Goal: Find specific page/section: Find specific page/section

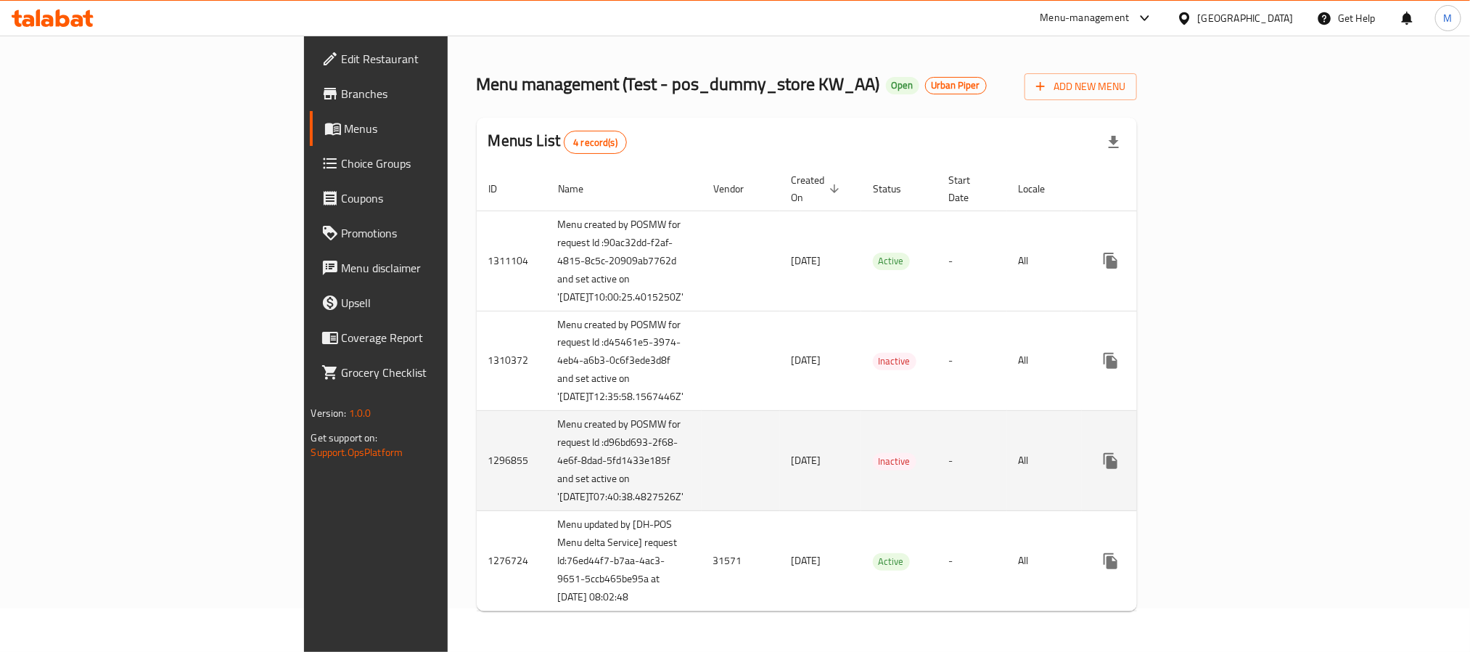
scroll to position [155, 0]
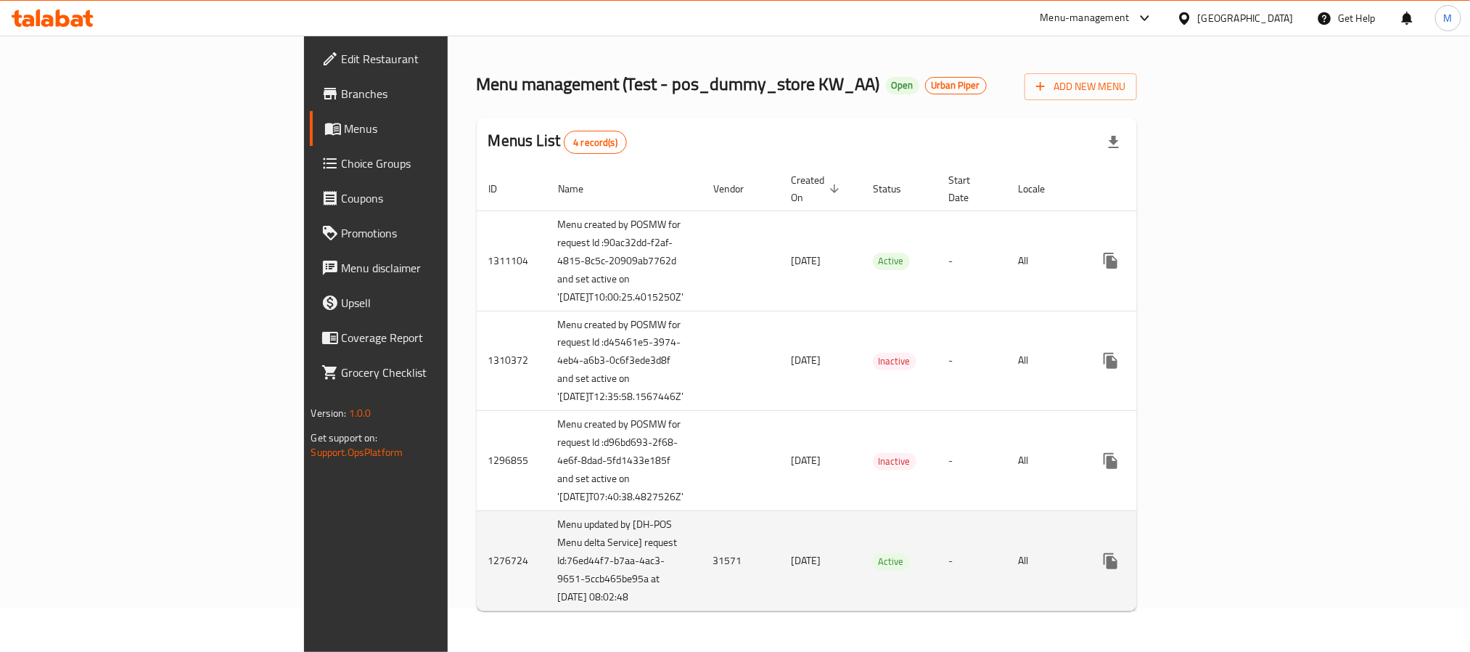
click at [702, 556] on td "31571" at bounding box center [741, 561] width 78 height 100
click at [702, 558] on td "31571" at bounding box center [741, 561] width 78 height 100
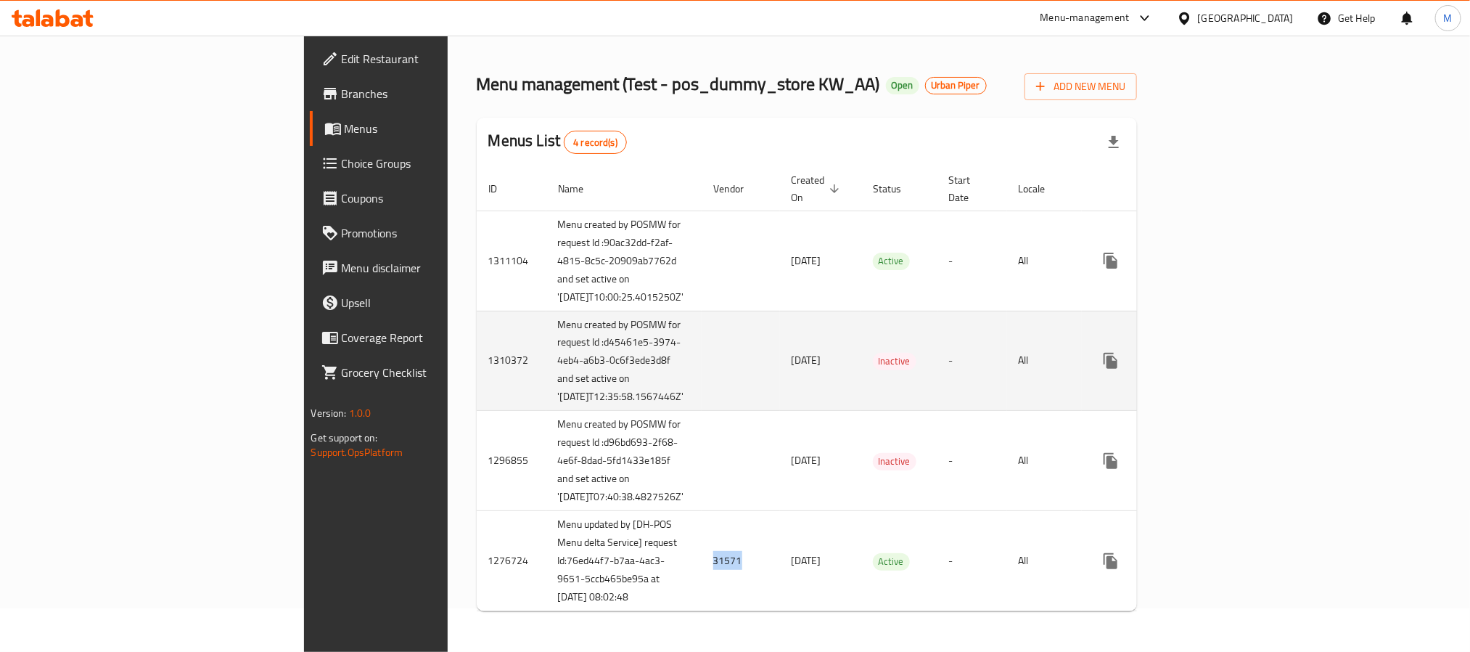
scroll to position [46, 0]
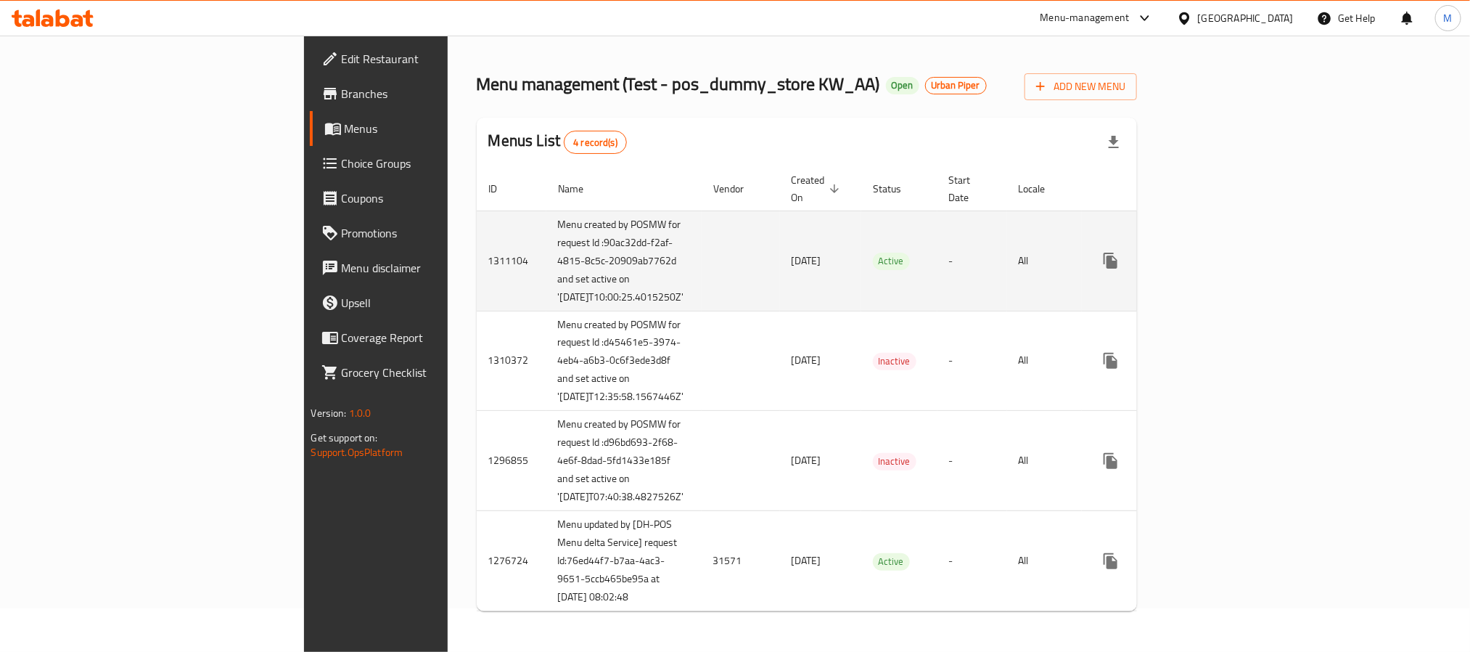
click at [702, 247] on td "enhanced table" at bounding box center [741, 260] width 78 height 100
click at [1245, 258] on td "enhanced table" at bounding box center [1163, 260] width 163 height 100
click at [1233, 247] on link "enhanced table" at bounding box center [1215, 260] width 35 height 35
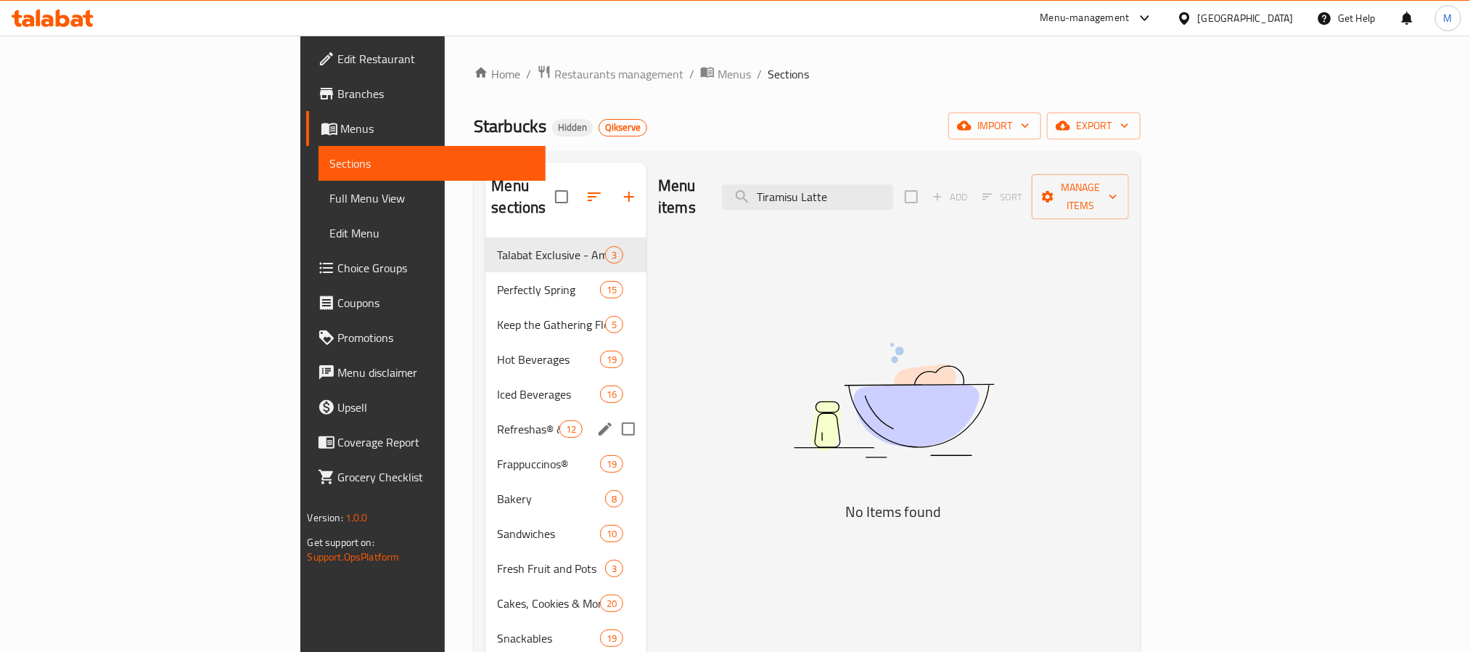
click at [497, 420] on span "Refreshas® & Iced Teas" at bounding box center [528, 428] width 62 height 17
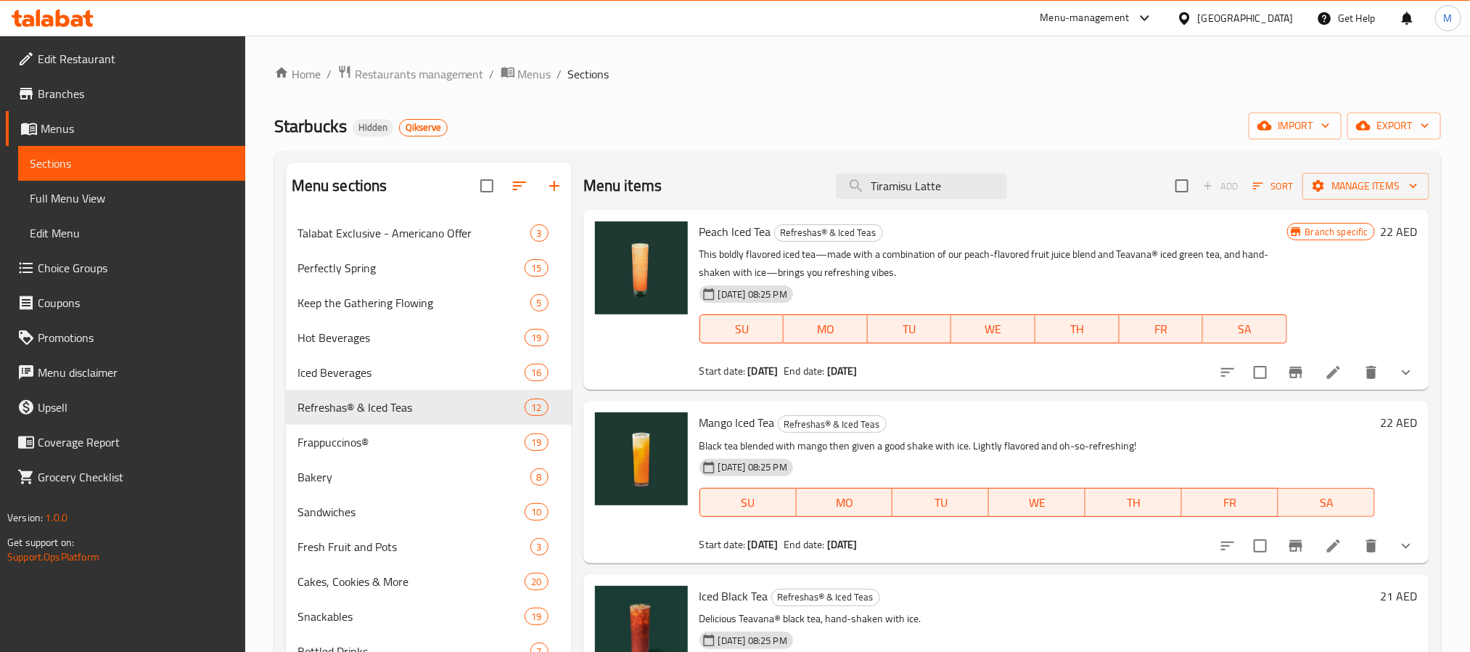
click at [1313, 383] on li at bounding box center [1333, 372] width 41 height 26
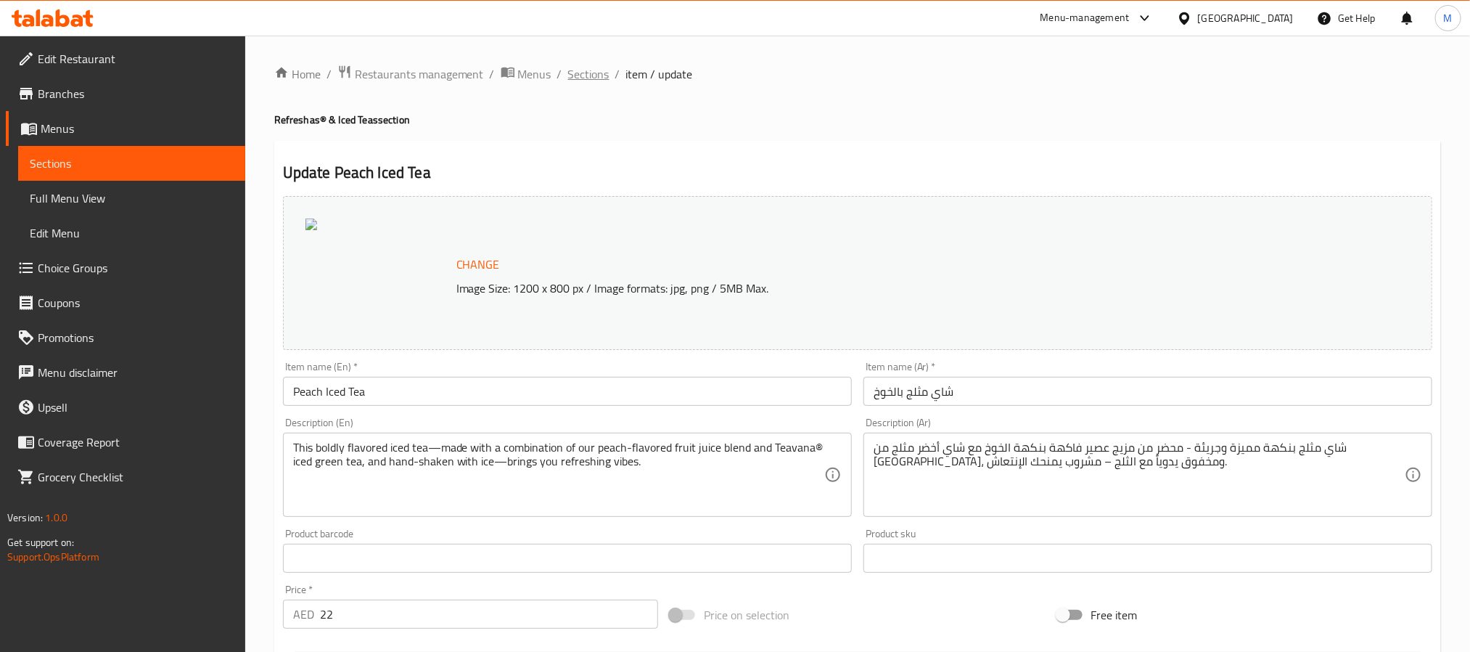
click at [603, 81] on span "Sections" at bounding box center [588, 73] width 41 height 17
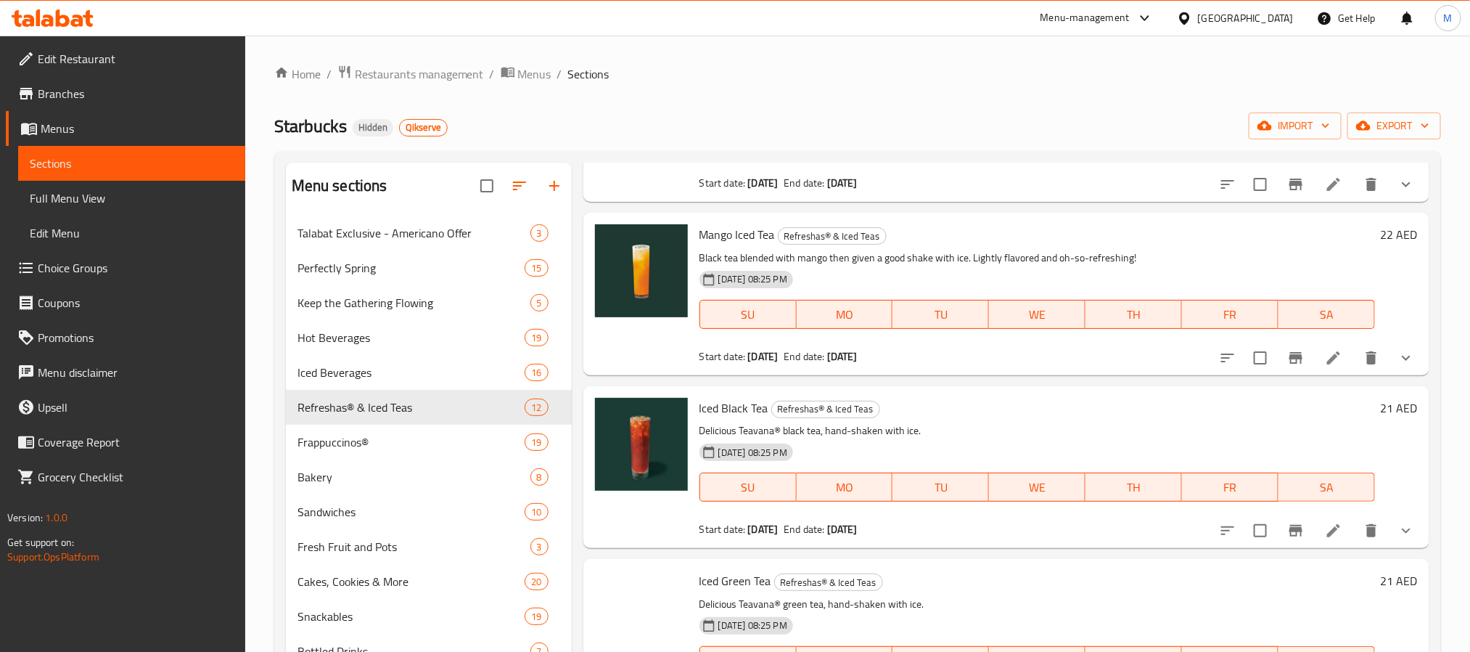
scroll to position [762, 0]
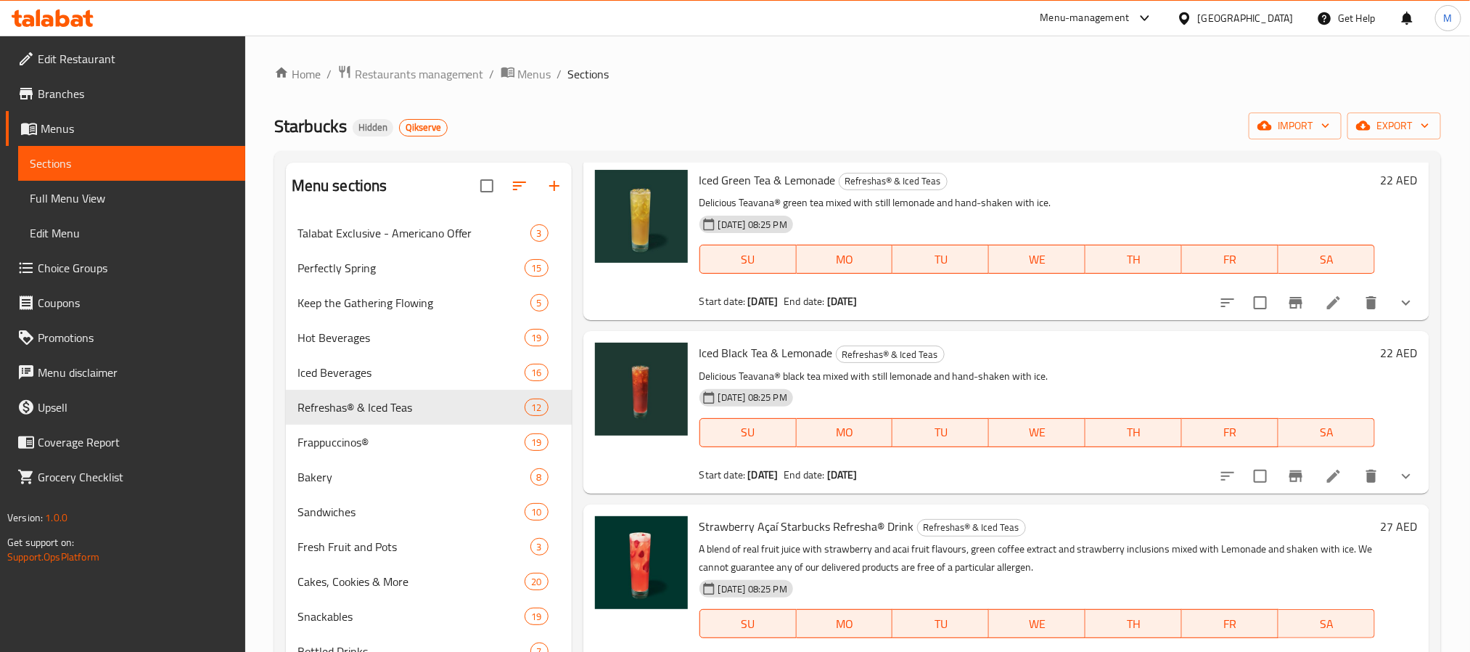
click at [1319, 464] on li at bounding box center [1333, 476] width 41 height 26
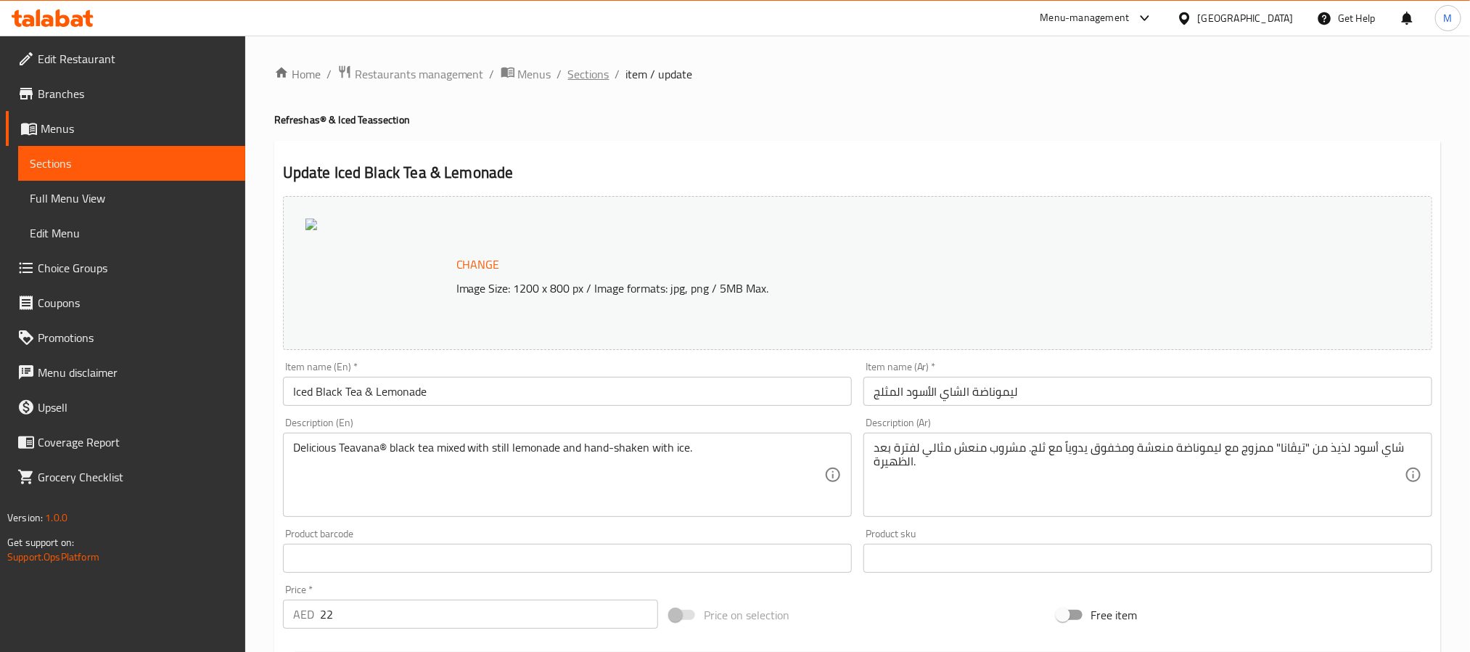
click at [597, 72] on span "Sections" at bounding box center [588, 73] width 41 height 17
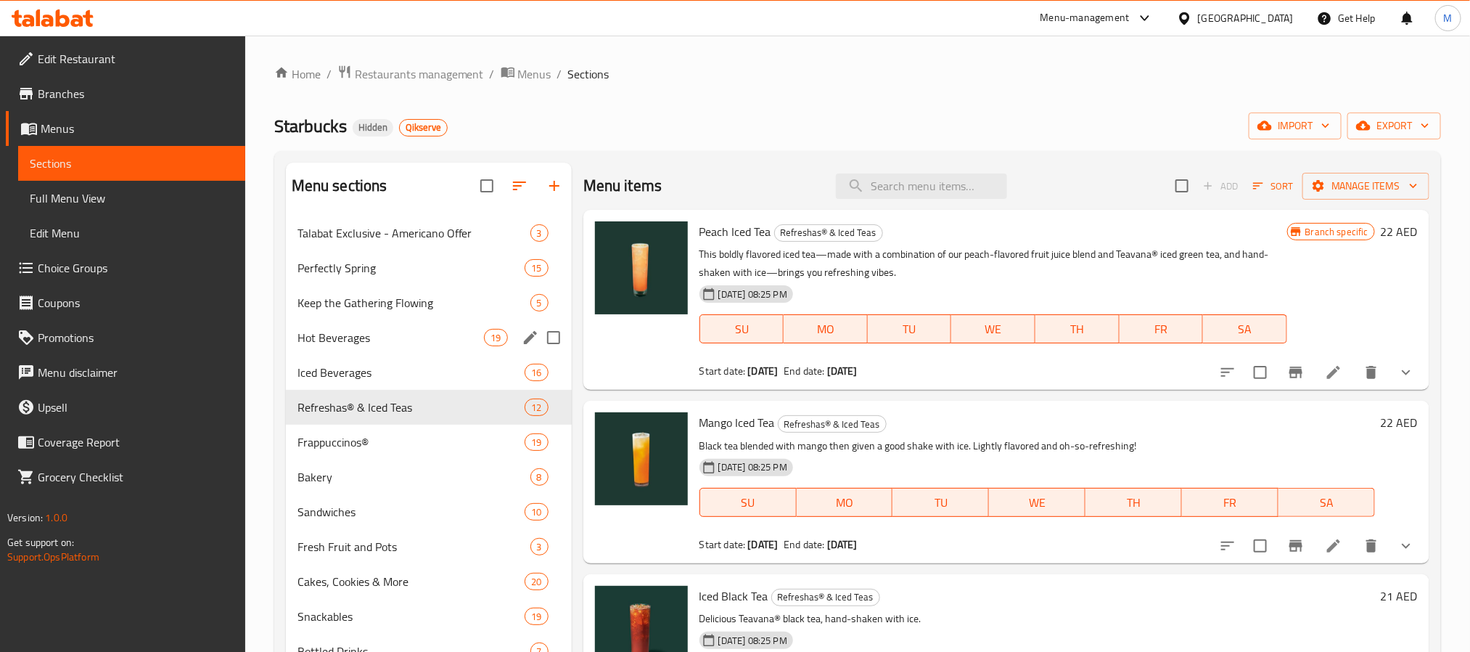
click at [377, 327] on div "Hot Beverages 19" at bounding box center [429, 337] width 286 height 35
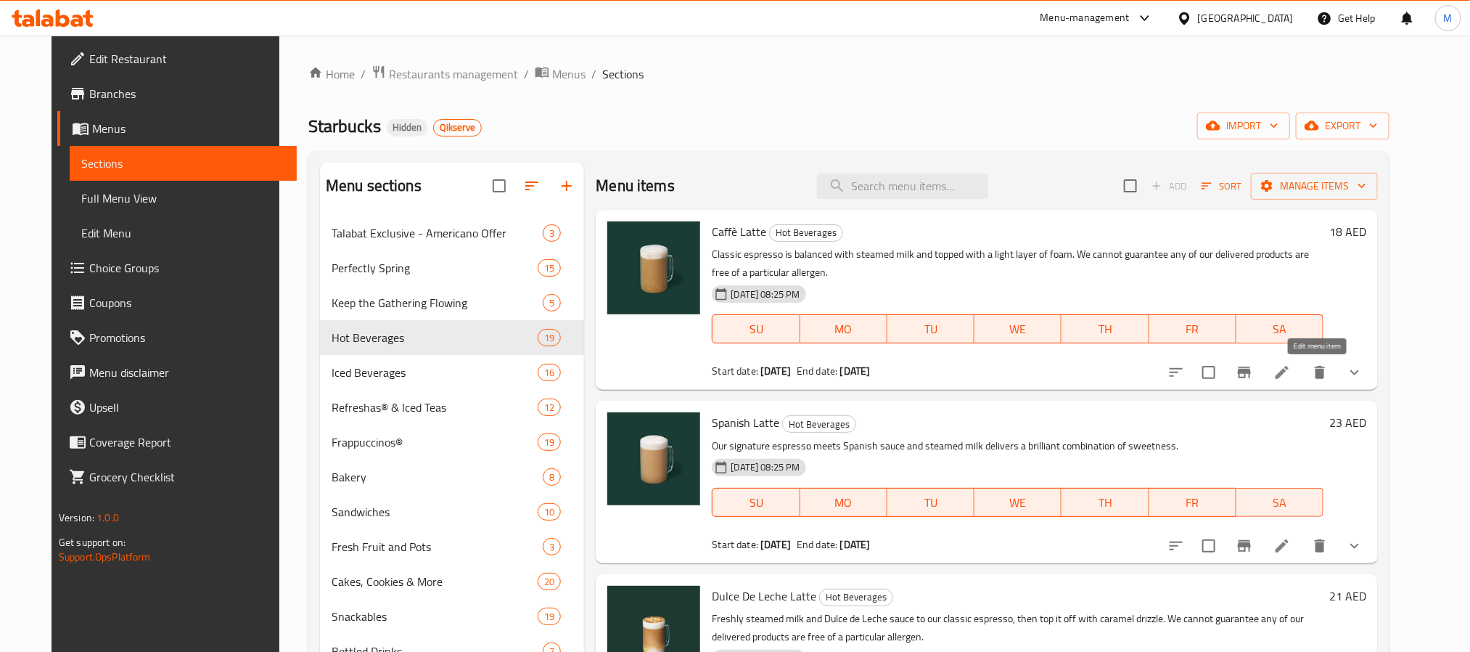
click at [1291, 366] on icon at bounding box center [1282, 372] width 17 height 17
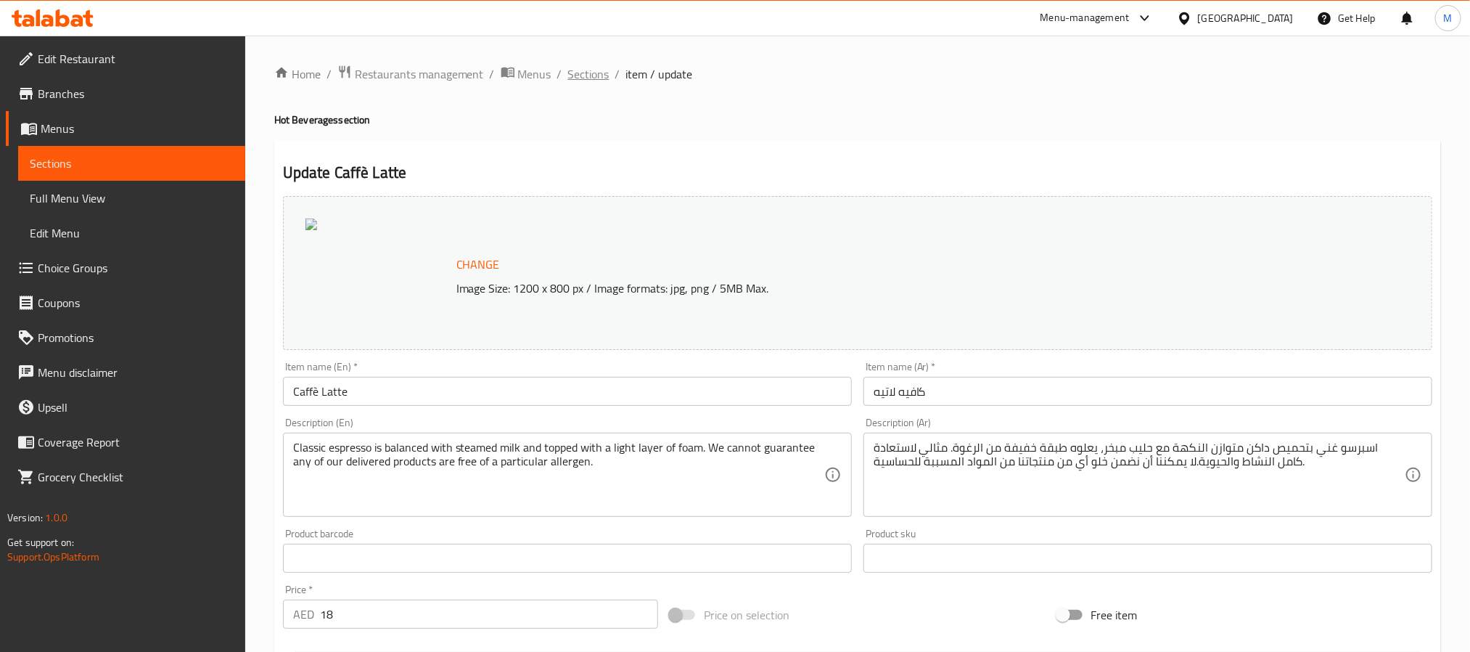
drag, startPoint x: 610, startPoint y: 73, endPoint x: 602, endPoint y: 67, distance: 10.1
click at [610, 73] on ol "Home / Restaurants management / Menus / Sections / item / update" at bounding box center [857, 74] width 1167 height 19
click at [597, 65] on span "Sections" at bounding box center [588, 73] width 41 height 17
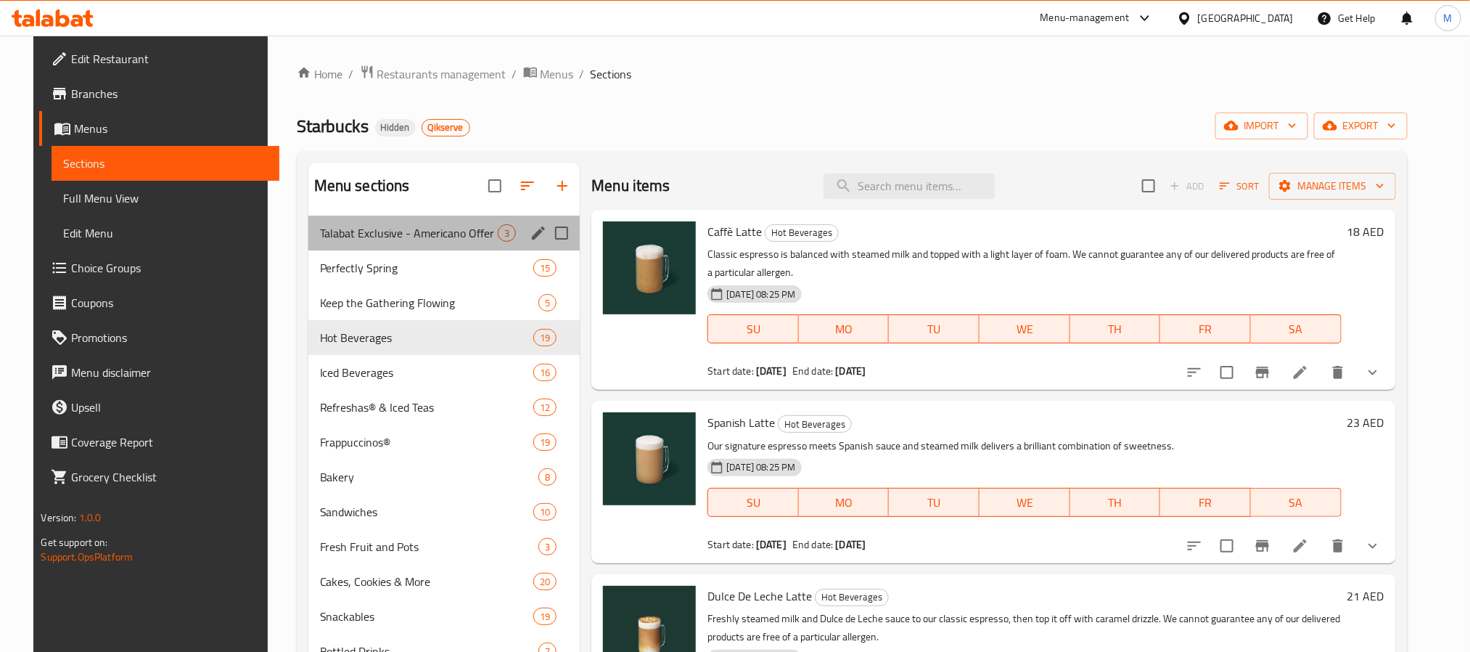
click at [433, 245] on div "Talabat Exclusive - Americano Offer 3" at bounding box center [444, 233] width 272 height 35
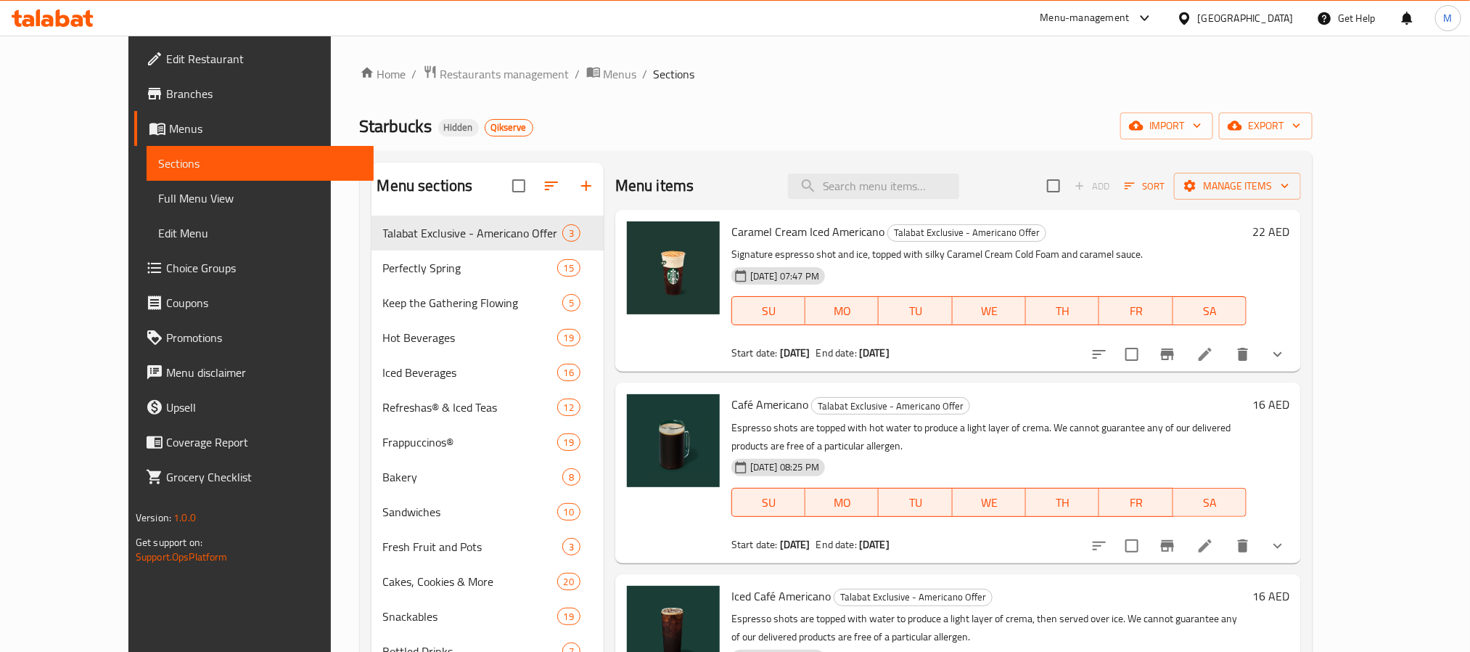
click at [1214, 353] on icon at bounding box center [1205, 353] width 17 height 17
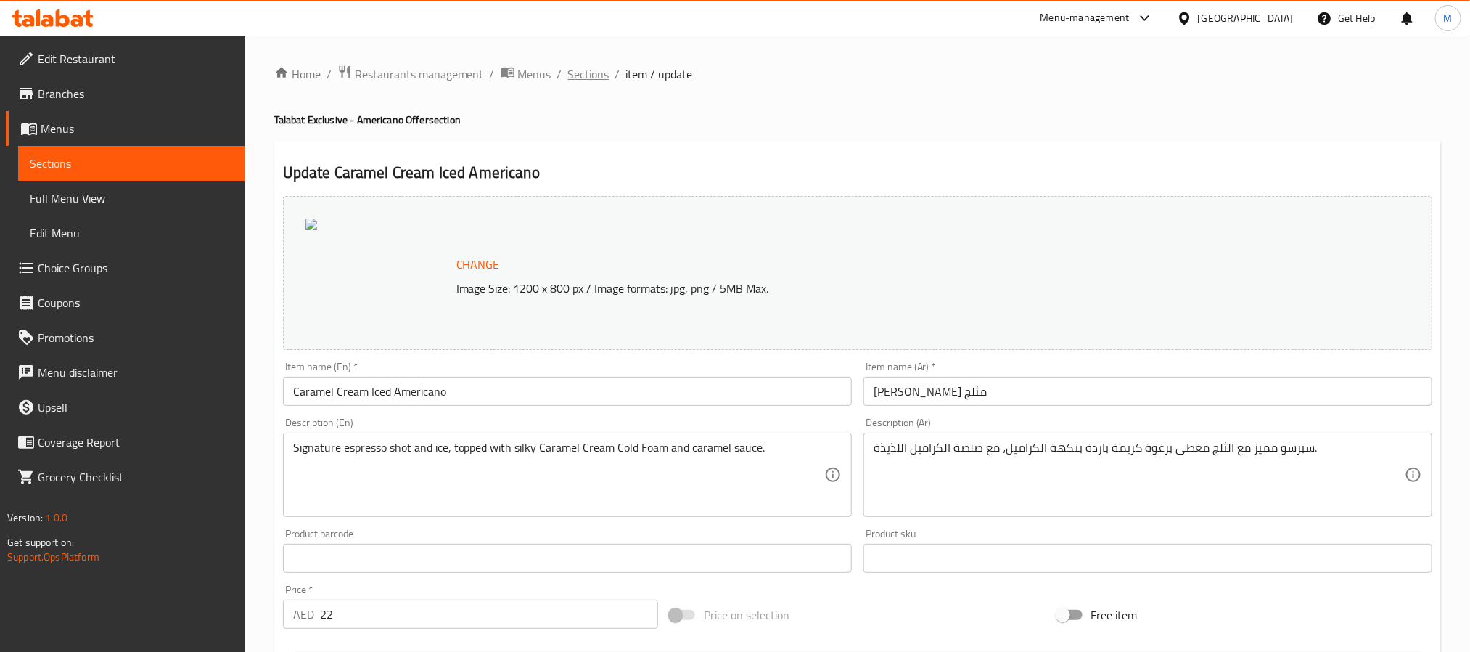
click at [575, 70] on span "Sections" at bounding box center [588, 73] width 41 height 17
